Goal: Book appointment/travel/reservation

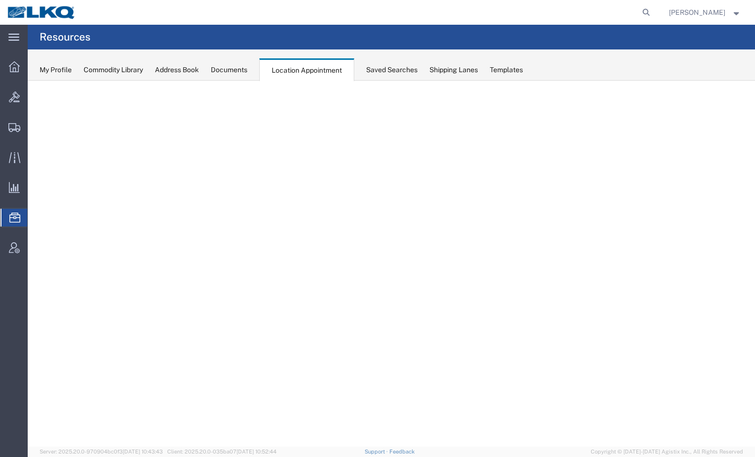
select select "30704"
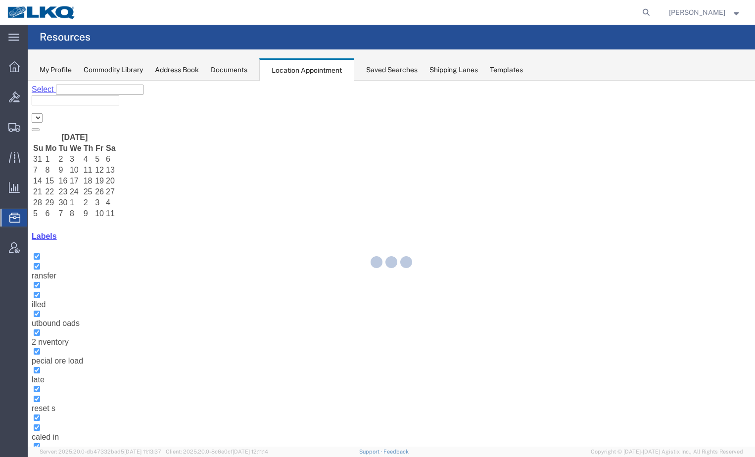
select select "30704"
